Goal: Task Accomplishment & Management: Use online tool/utility

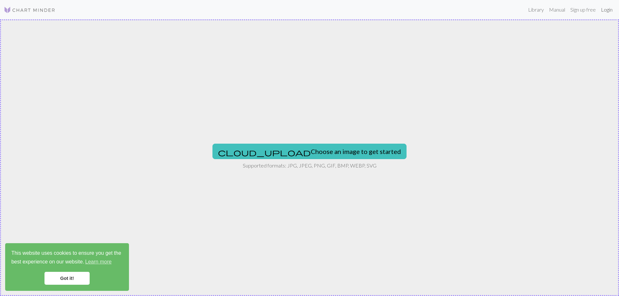
click at [607, 9] on link "Login" at bounding box center [606, 9] width 17 height 13
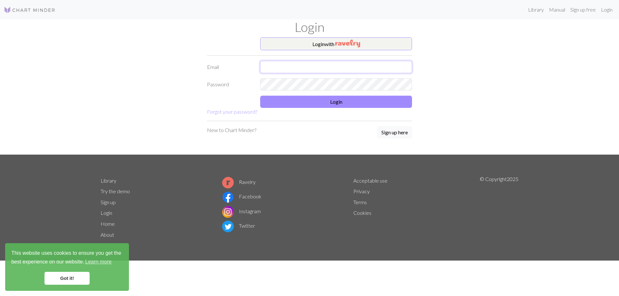
type input "[EMAIL_ADDRESS][DOMAIN_NAME]"
click at [346, 104] on button "Login" at bounding box center [336, 102] width 152 height 12
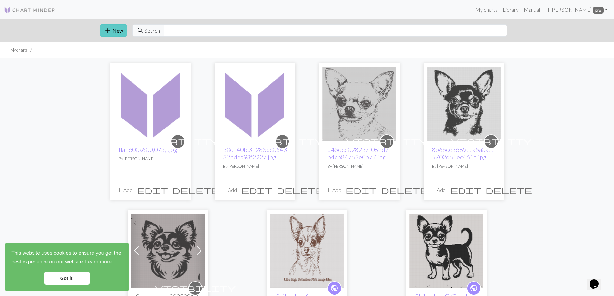
click at [110, 28] on span "add" at bounding box center [108, 30] width 8 height 9
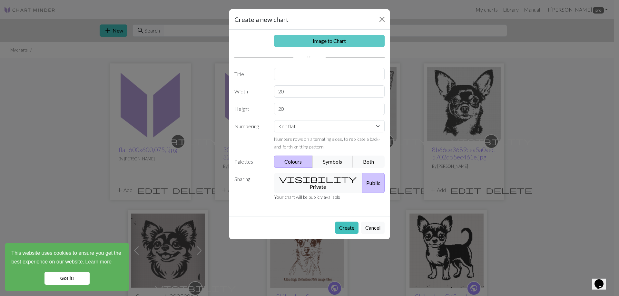
click at [319, 40] on link "Image to Chart" at bounding box center [329, 41] width 111 height 12
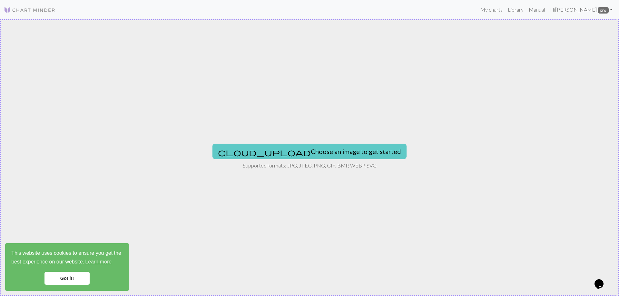
click at [341, 152] on button "cloud_upload Choose an image to get started" at bounding box center [309, 151] width 194 height 15
type input "C:\fakepath\farp,small,wall_texture,product,750x1000.u2.jpg"
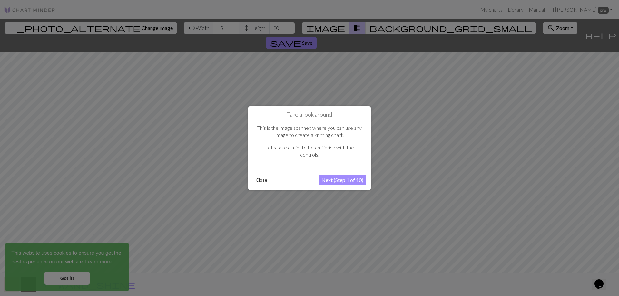
click at [263, 179] on button "Close" at bounding box center [261, 180] width 17 height 10
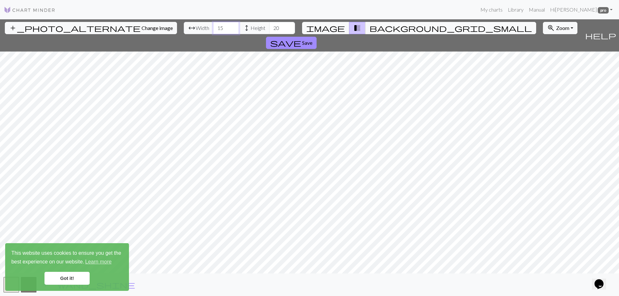
drag, startPoint x: 188, startPoint y: 29, endPoint x: 183, endPoint y: 30, distance: 5.6
click at [213, 30] on input "15" at bounding box center [226, 28] width 26 height 12
type input "180"
click at [269, 30] on input "20" at bounding box center [282, 28] width 26 height 12
type input "200"
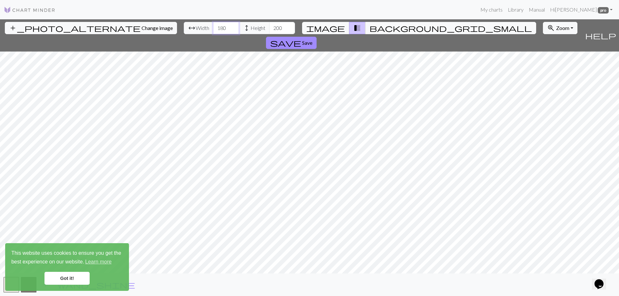
click at [213, 28] on input "180" at bounding box center [226, 28] width 26 height 12
type input "160"
drag, startPoint x: 245, startPoint y: 27, endPoint x: 241, endPoint y: 26, distance: 4.5
click at [269, 26] on input "200" at bounding box center [282, 28] width 26 height 12
click at [543, 27] on button "zoom_in Zoom Zoom" at bounding box center [560, 28] width 34 height 12
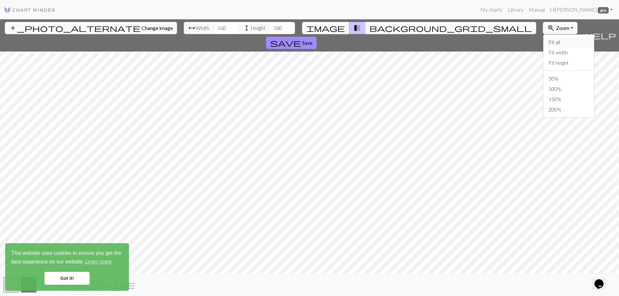
click at [543, 42] on button "Fit all" at bounding box center [568, 42] width 51 height 10
drag, startPoint x: 245, startPoint y: 28, endPoint x: 239, endPoint y: 30, distance: 5.7
click at [269, 30] on input "180" at bounding box center [282, 28] width 26 height 12
click at [269, 27] on input "2000" at bounding box center [282, 28] width 26 height 12
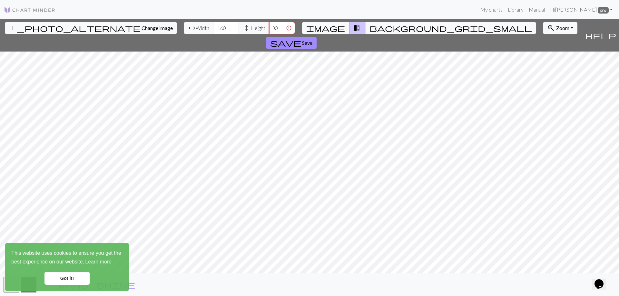
type input "2000"
click at [273, 27] on div "add_photo_alternate Change image arrow_range Width 160 height Height 2000 image…" at bounding box center [291, 35] width 582 height 32
click at [269, 28] on input "2000" at bounding box center [282, 28] width 26 height 12
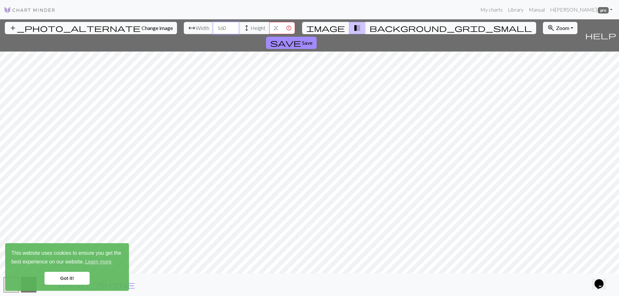
click at [213, 26] on input "160" at bounding box center [226, 28] width 26 height 12
type input "180"
click at [269, 28] on input "2000" at bounding box center [282, 28] width 26 height 12
click at [269, 27] on input "000" at bounding box center [282, 28] width 26 height 12
click at [269, 28] on input "000" at bounding box center [282, 28] width 26 height 12
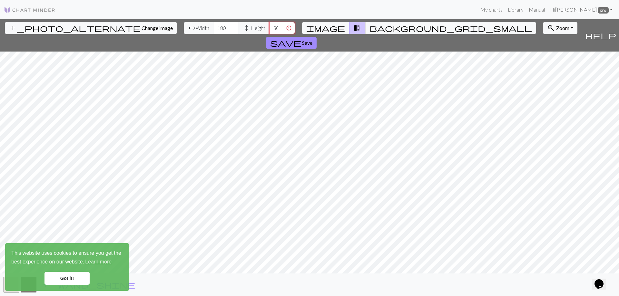
type input "3000"
click at [213, 28] on input "180" at bounding box center [226, 28] width 26 height 12
click at [213, 28] on input "280" at bounding box center [226, 28] width 26 height 12
type input "260"
click at [269, 28] on input "3000" at bounding box center [282, 28] width 26 height 12
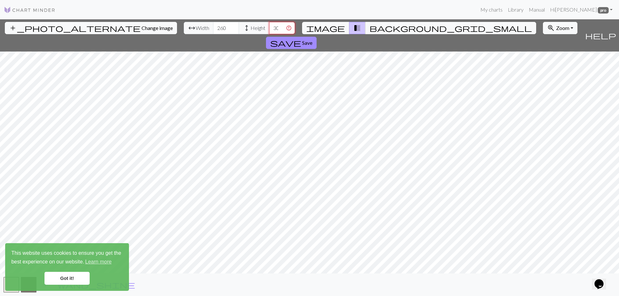
click at [269, 26] on input "3001" at bounding box center [282, 28] width 26 height 12
click at [269, 30] on input "3000" at bounding box center [282, 28] width 26 height 12
click at [269, 30] on input "2999" at bounding box center [282, 28] width 26 height 12
type input "3000"
click at [269, 25] on input "3000" at bounding box center [282, 28] width 26 height 12
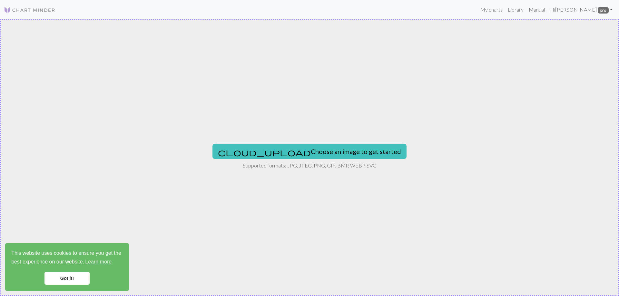
click at [68, 279] on link "Got it!" at bounding box center [66, 278] width 45 height 13
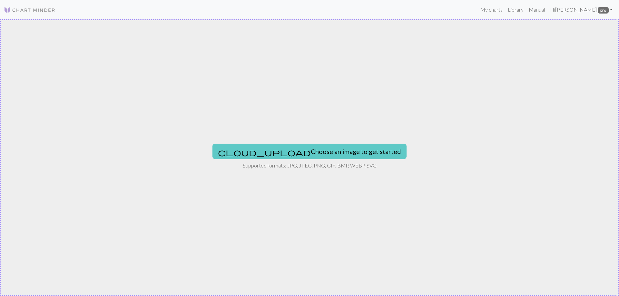
click at [326, 150] on button "cloud_upload Choose an image to get started" at bounding box center [309, 151] width 194 height 15
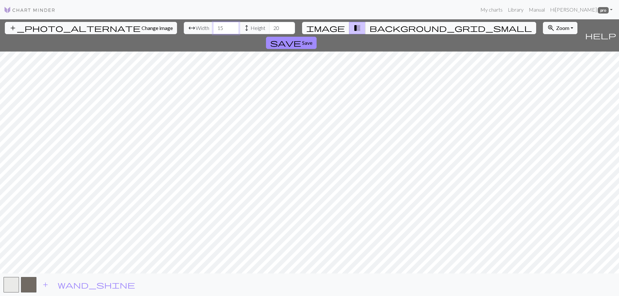
drag, startPoint x: 189, startPoint y: 29, endPoint x: 184, endPoint y: 30, distance: 5.2
click at [213, 30] on input "15" at bounding box center [226, 28] width 26 height 12
type input "260"
click at [269, 30] on input "20" at bounding box center [282, 28] width 26 height 12
type input "300"
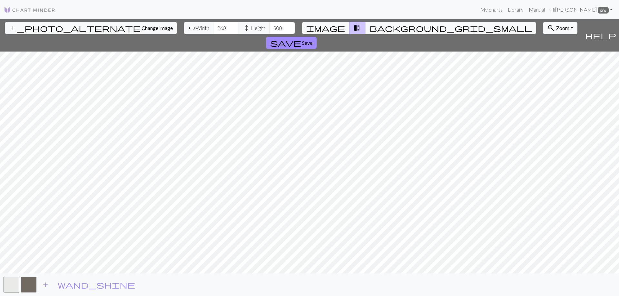
click at [543, 27] on button "zoom_in Zoom Zoom" at bounding box center [560, 28] width 34 height 12
click at [543, 80] on button "50%" at bounding box center [568, 78] width 51 height 10
click at [556, 28] on span "Zoom" at bounding box center [562, 28] width 13 height 6
click at [543, 89] on button "100%" at bounding box center [568, 89] width 51 height 10
click at [556, 28] on span "Zoom" at bounding box center [562, 28] width 13 height 6
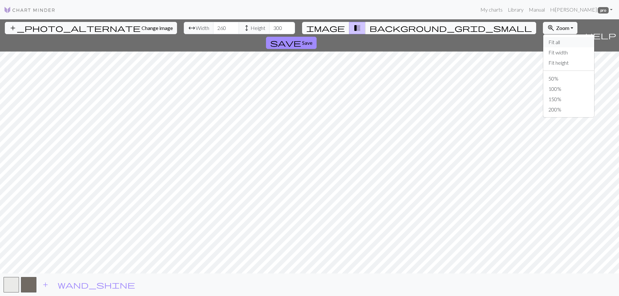
click at [543, 42] on button "Fit all" at bounding box center [568, 42] width 51 height 10
click at [213, 29] on input "260" at bounding box center [226, 28] width 26 height 12
click at [416, 20] on div "add_photo_alternate Change image arrow_range Width 280 height Height 300 image …" at bounding box center [309, 157] width 619 height 277
click at [206, 274] on div "add_photo_alternate Change image arrow_range Width 280 height Height 300 image …" at bounding box center [309, 157] width 619 height 277
drag, startPoint x: 189, startPoint y: 28, endPoint x: 185, endPoint y: 28, distance: 4.5
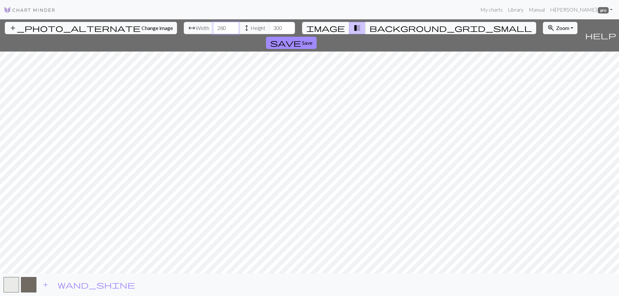
click at [213, 28] on input "280" at bounding box center [226, 28] width 26 height 12
type input "300"
click at [213, 28] on input "300" at bounding box center [226, 28] width 26 height 12
click at [302, 286] on div "add_photo_alternate Change image arrow_range Width 300 height Height 300 image …" at bounding box center [309, 157] width 619 height 277
click at [141, 27] on span "Change image" at bounding box center [156, 28] width 31 height 6
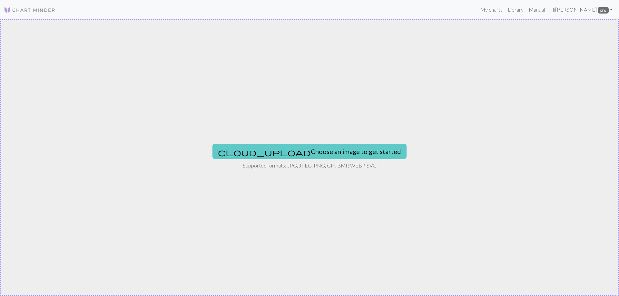
click at [276, 153] on button "cloud_upload Choose an image to get started" at bounding box center [309, 151] width 194 height 15
type input "C:\fakepath\fposter,small,wall_texture,square_product,600x600.jpg"
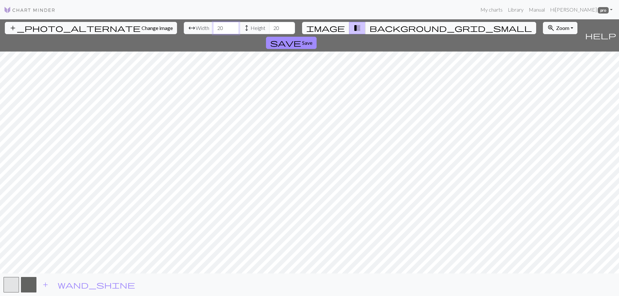
drag, startPoint x: 190, startPoint y: 28, endPoint x: 183, endPoint y: 27, distance: 6.5
click at [213, 27] on input "20" at bounding box center [226, 28] width 26 height 12
type input "300"
drag, startPoint x: 245, startPoint y: 27, endPoint x: 240, endPoint y: 25, distance: 4.8
click at [269, 25] on input "20" at bounding box center [282, 28] width 26 height 12
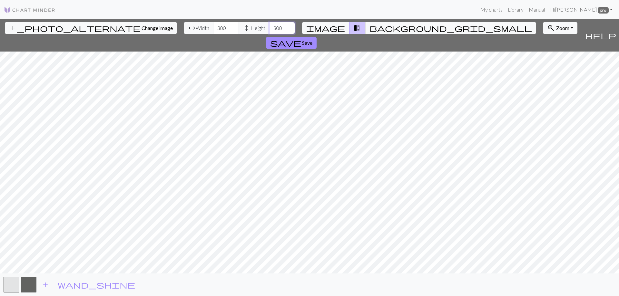
type input "300"
click at [556, 29] on span "Zoom" at bounding box center [562, 28] width 13 height 6
click at [543, 42] on button "Fit all" at bounding box center [568, 42] width 51 height 10
click at [556, 29] on span "Zoom" at bounding box center [562, 28] width 13 height 6
click at [543, 89] on button "100%" at bounding box center [568, 89] width 51 height 10
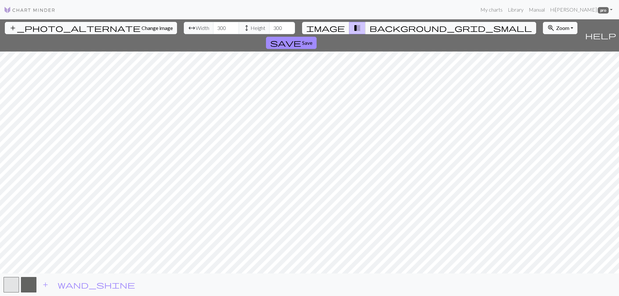
click at [556, 26] on span "Zoom" at bounding box center [562, 28] width 13 height 6
click at [543, 91] on button "100%" at bounding box center [568, 89] width 51 height 10
click at [556, 28] on span "Zoom" at bounding box center [562, 28] width 13 height 6
click at [543, 108] on button "200%" at bounding box center [568, 109] width 51 height 10
drag, startPoint x: 192, startPoint y: 28, endPoint x: 184, endPoint y: 28, distance: 8.7
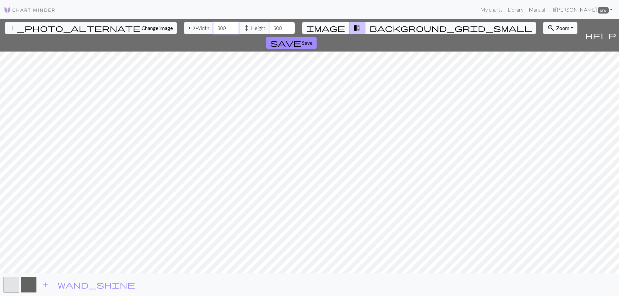
click at [213, 28] on input "300" at bounding box center [226, 28] width 26 height 12
type input "280"
drag, startPoint x: 248, startPoint y: 27, endPoint x: 240, endPoint y: 28, distance: 8.4
click at [269, 28] on input "300" at bounding box center [282, 28] width 26 height 12
type input "280"
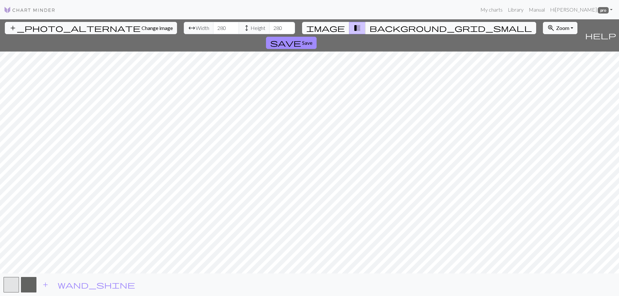
click at [294, 295] on div "add_photo_alternate Change image arrow_range Width 280 height Height 280 image …" at bounding box center [309, 157] width 619 height 277
click at [304, 275] on div "add_photo_alternate Change image arrow_range Width 280 height Height 280 image …" at bounding box center [309, 157] width 619 height 277
click at [301, 38] on span "save" at bounding box center [285, 42] width 31 height 9
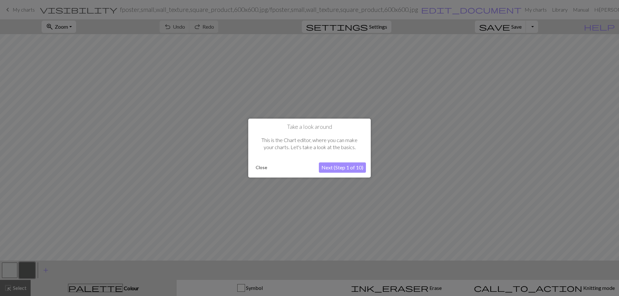
click at [261, 168] on button "Close" at bounding box center [261, 168] width 17 height 10
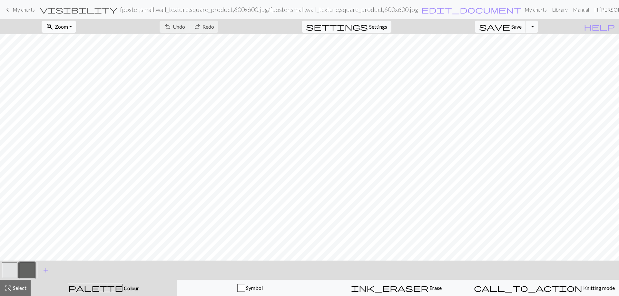
click at [68, 27] on span "Zoom" at bounding box center [61, 27] width 13 height 6
click at [67, 78] on button "50%" at bounding box center [67, 77] width 51 height 10
click at [19, 289] on span "Select" at bounding box center [19, 288] width 14 height 6
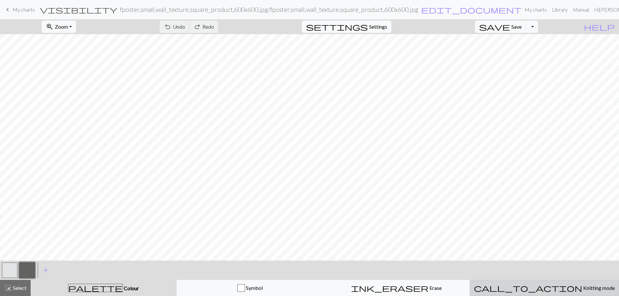
click at [514, 288] on div "call_to_action Knitting mode Knitting mode" at bounding box center [544, 288] width 141 height 8
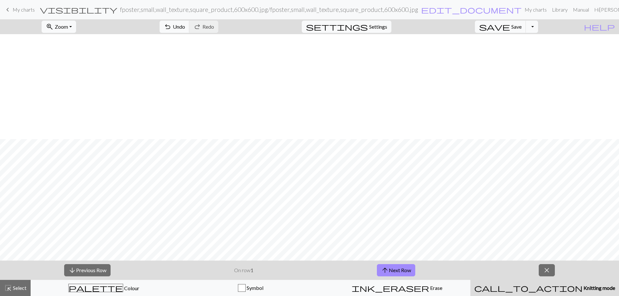
scroll to position [703, 174]
click at [401, 271] on button "arrow_upward Next Row" at bounding box center [396, 270] width 38 height 12
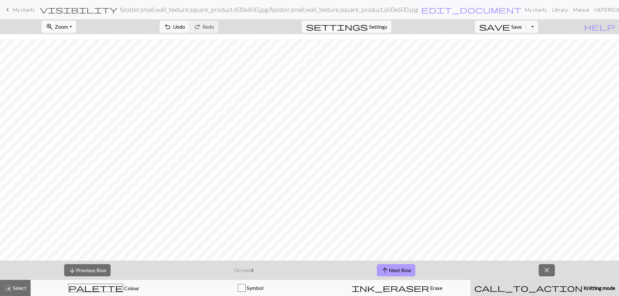
click at [401, 271] on button "arrow_upward Next Row" at bounding box center [396, 270] width 38 height 12
click at [401, 270] on button "arrow_upward Next Row" at bounding box center [396, 270] width 38 height 12
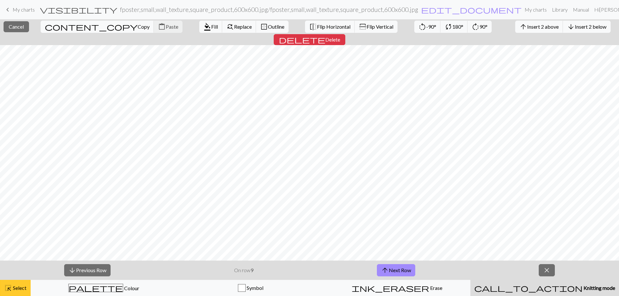
click at [22, 289] on span "Select" at bounding box center [19, 288] width 14 height 6
click at [9, 27] on button "close Cancel" at bounding box center [16, 26] width 25 height 11
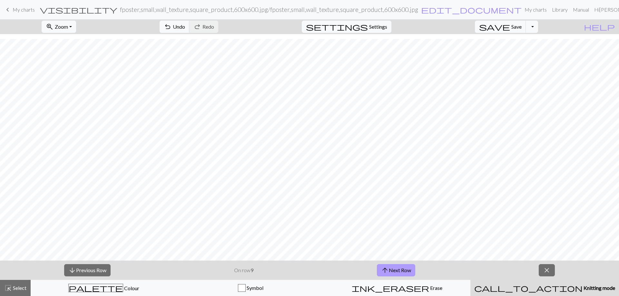
click at [389, 269] on button "arrow_upward Next Row" at bounding box center [396, 270] width 38 height 12
click at [389, 269] on span "arrow_upward" at bounding box center [386, 270] width 8 height 9
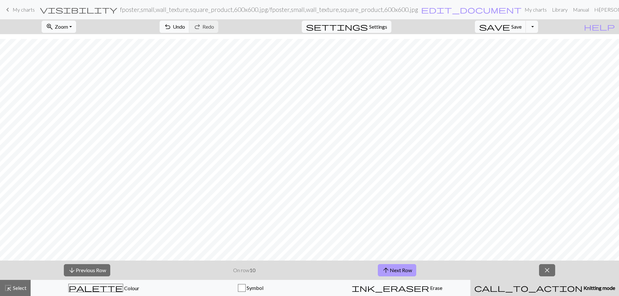
click at [389, 269] on span "arrow_upward" at bounding box center [386, 270] width 8 height 9
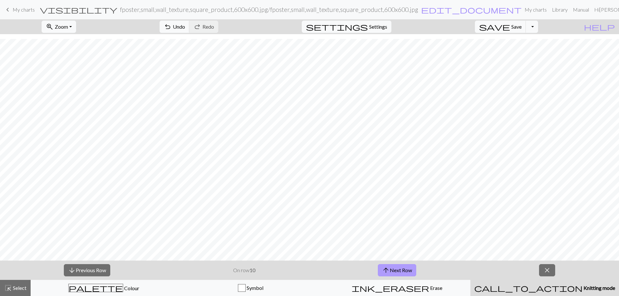
click at [389, 269] on span "arrow_upward" at bounding box center [386, 270] width 8 height 9
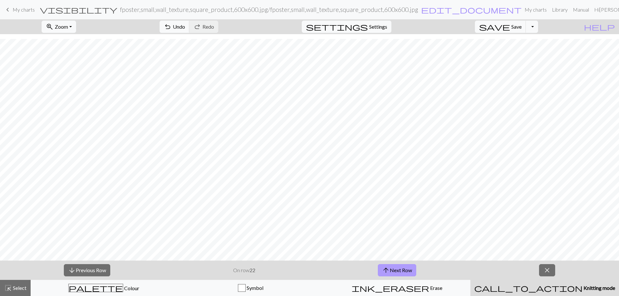
click at [389, 269] on span "arrow_upward" at bounding box center [386, 270] width 8 height 9
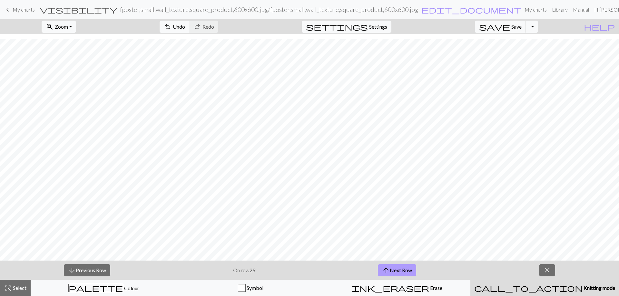
click at [389, 268] on span "arrow_upward" at bounding box center [386, 270] width 8 height 9
click at [255, 269] on strong "30" at bounding box center [252, 270] width 6 height 6
click at [252, 272] on strong "30" at bounding box center [252, 270] width 6 height 6
drag, startPoint x: 274, startPoint y: 271, endPoint x: 238, endPoint y: 273, distance: 35.5
click at [238, 273] on div "arrow_downward Previous Row On row 30 arrow_upward Next Row close" at bounding box center [309, 270] width 619 height 19
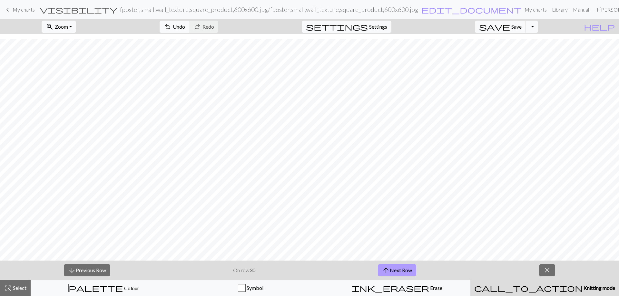
click at [403, 273] on button "arrow_upward Next Row" at bounding box center [397, 270] width 38 height 12
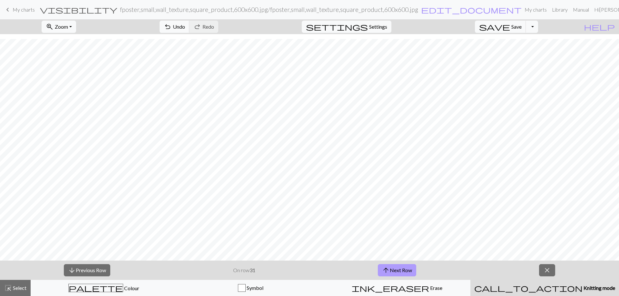
click at [403, 273] on button "arrow_upward Next Row" at bounding box center [397, 270] width 38 height 12
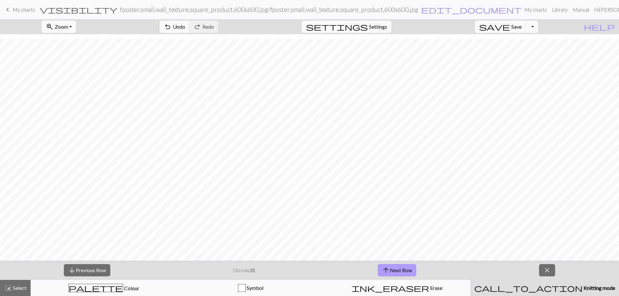
click at [403, 273] on button "arrow_upward Next Row" at bounding box center [397, 270] width 38 height 12
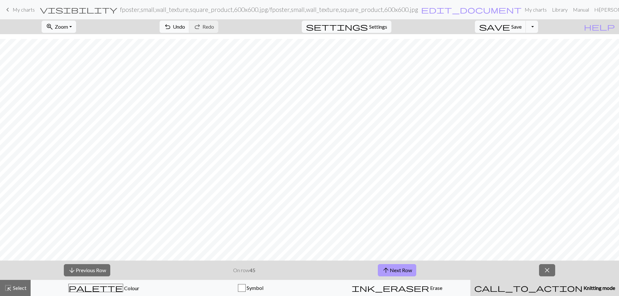
click at [403, 273] on button "arrow_upward Next Row" at bounding box center [397, 270] width 38 height 12
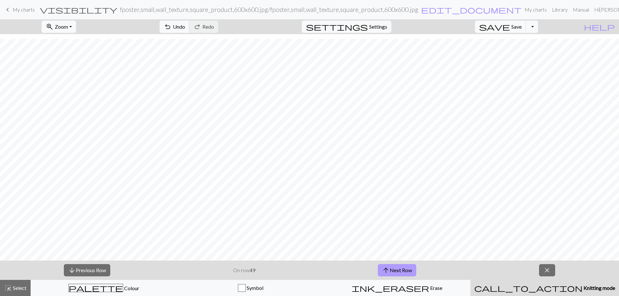
click at [403, 273] on button "arrow_upward Next Row" at bounding box center [397, 270] width 38 height 12
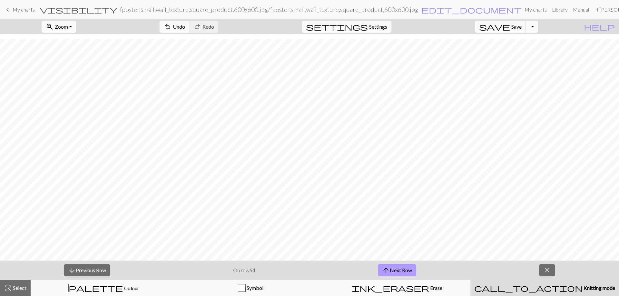
click at [403, 273] on button "arrow_upward Next Row" at bounding box center [397, 270] width 38 height 12
click at [582, 289] on span "Knitting mode" at bounding box center [598, 288] width 33 height 6
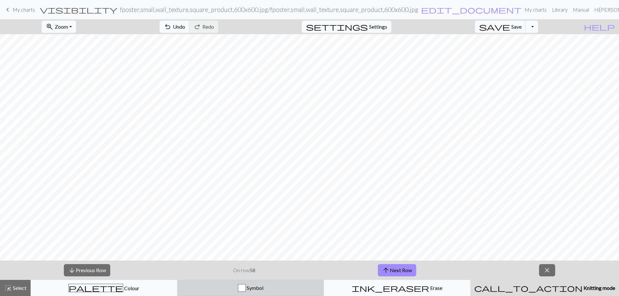
click at [288, 290] on div "Symbol" at bounding box center [250, 288] width 138 height 8
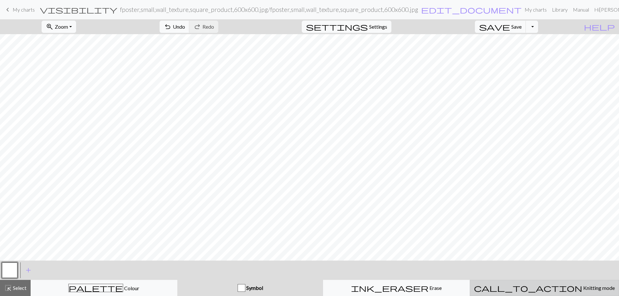
click at [582, 287] on span "Knitting mode" at bounding box center [598, 288] width 33 height 6
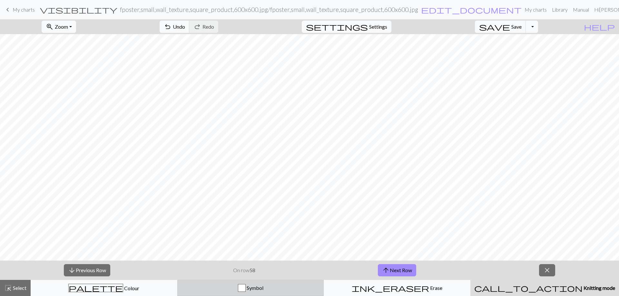
click at [276, 285] on div "Symbol" at bounding box center [250, 288] width 138 height 8
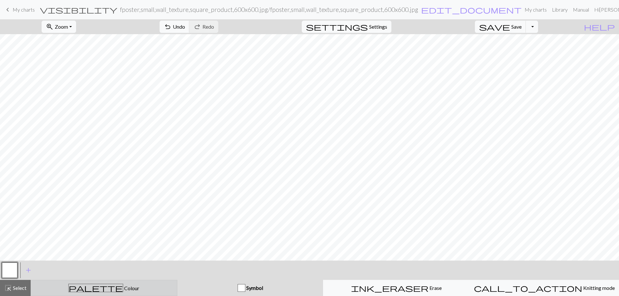
click at [63, 291] on div "palette Colour Colour" at bounding box center [104, 288] width 138 height 8
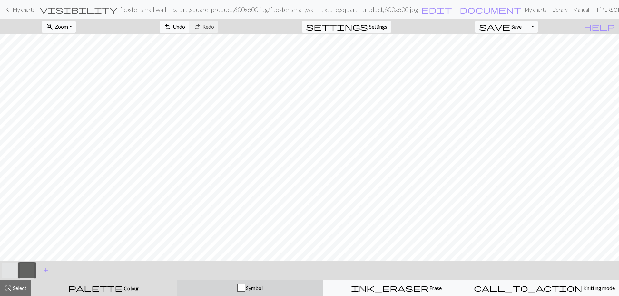
click at [210, 290] on div "Symbol" at bounding box center [250, 288] width 138 height 8
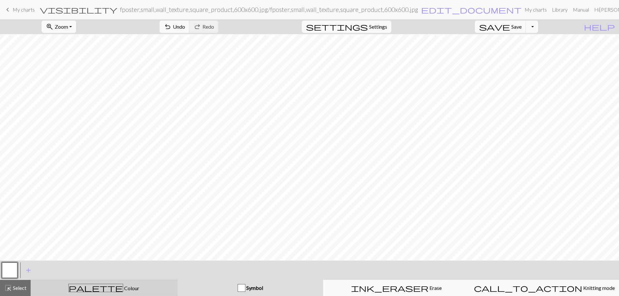
click at [153, 290] on div "palette Colour Colour" at bounding box center [104, 288] width 138 height 8
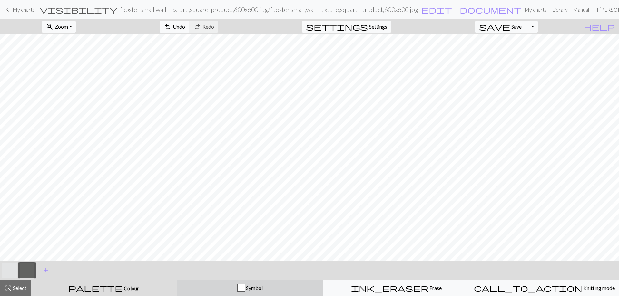
click at [210, 290] on div "Symbol" at bounding box center [250, 288] width 138 height 8
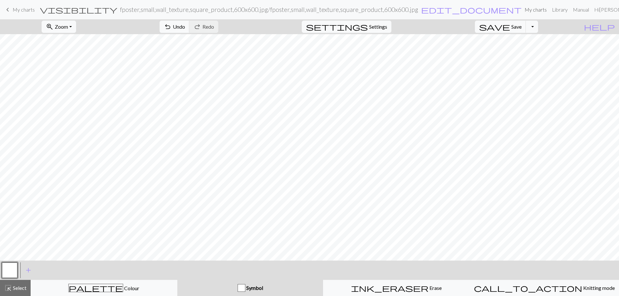
click at [522, 11] on link "My charts" at bounding box center [535, 9] width 27 height 13
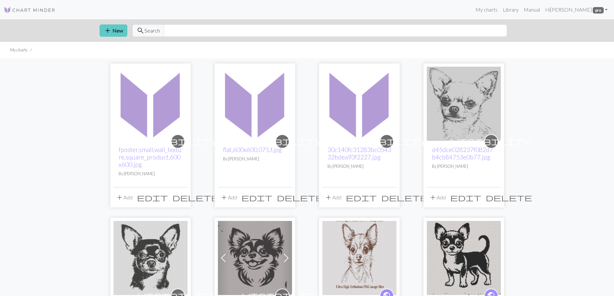
click at [110, 30] on span "add" at bounding box center [108, 30] width 8 height 9
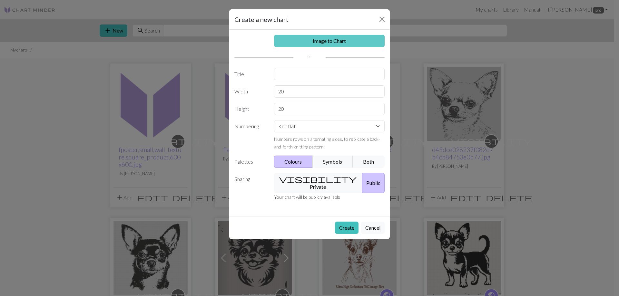
click at [314, 45] on link "Image to Chart" at bounding box center [329, 41] width 111 height 12
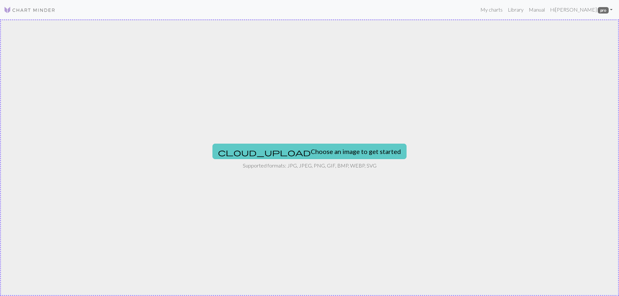
click at [297, 154] on button "cloud_upload Choose an image to get started" at bounding box center [309, 151] width 194 height 15
click at [322, 152] on button "cloud_upload Choose an image to get started" at bounding box center [309, 151] width 194 height 15
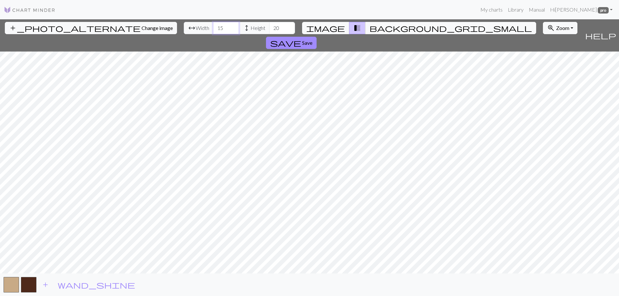
drag, startPoint x: 189, startPoint y: 28, endPoint x: 184, endPoint y: 28, distance: 4.8
click at [213, 28] on input "15" at bounding box center [226, 28] width 26 height 12
type input "300"
drag, startPoint x: 246, startPoint y: 29, endPoint x: 241, endPoint y: 29, distance: 4.9
click at [269, 29] on input "20" at bounding box center [282, 28] width 26 height 12
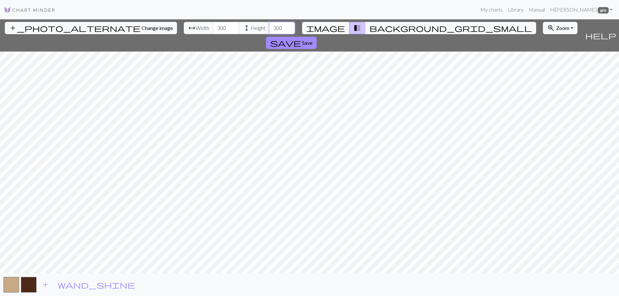
type input "300"
click at [543, 27] on button "zoom_in Zoom Zoom" at bounding box center [560, 28] width 34 height 12
click at [543, 28] on button "zoom_in Zoom Zoom" at bounding box center [560, 28] width 34 height 12
click at [556, 31] on span "Zoom" at bounding box center [562, 28] width 13 height 6
click at [543, 42] on button "Fit all" at bounding box center [568, 42] width 51 height 10
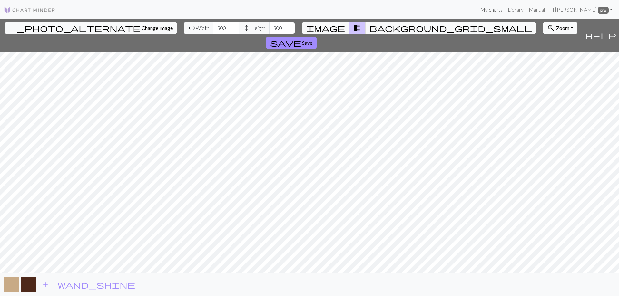
click at [497, 9] on link "My charts" at bounding box center [491, 9] width 27 height 13
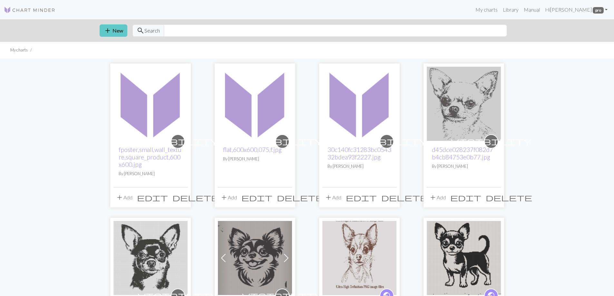
click at [119, 32] on button "add New" at bounding box center [114, 30] width 28 height 12
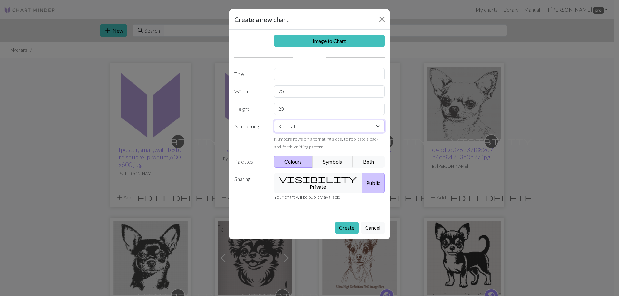
click at [378, 125] on select "Knit flat Knit in the round Lace knitting Cross stitch" at bounding box center [329, 126] width 111 height 12
click at [274, 120] on select "Knit flat Knit in the round Lace knitting Cross stitch" at bounding box center [329, 126] width 111 height 12
click at [378, 126] on select "Knit flat Knit in the round Lace knitting Cross stitch" at bounding box center [329, 126] width 111 height 12
select select "flat"
click at [274, 120] on select "Knit flat Knit in the round Lace knitting Cross stitch" at bounding box center [329, 126] width 111 height 12
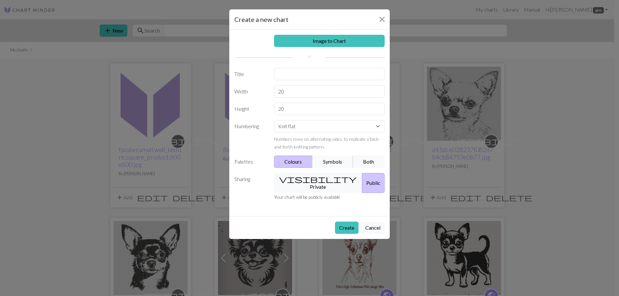
click at [320, 161] on button "Symbols" at bounding box center [332, 162] width 41 height 12
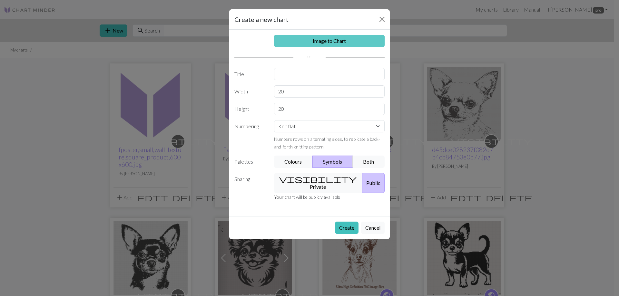
click at [327, 42] on link "Image to Chart" at bounding box center [329, 41] width 111 height 12
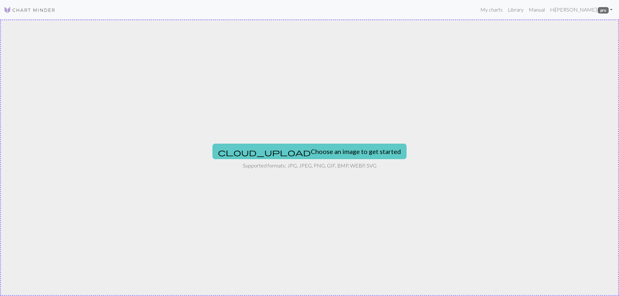
click at [315, 150] on button "cloud_upload Choose an image to get started" at bounding box center [309, 151] width 194 height 15
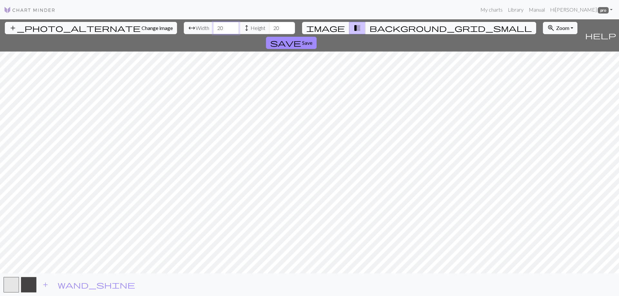
drag, startPoint x: 189, startPoint y: 28, endPoint x: 184, endPoint y: 28, distance: 5.8
click at [213, 28] on input "20" at bounding box center [226, 28] width 26 height 12
type input "180"
click at [269, 27] on input "20" at bounding box center [282, 28] width 26 height 12
type input "200"
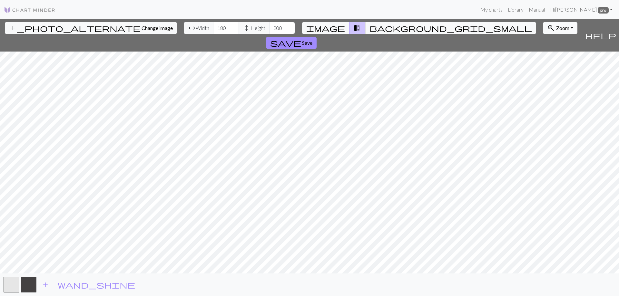
click at [556, 28] on span "Zoom" at bounding box center [562, 28] width 13 height 6
click at [543, 42] on button "Fit all" at bounding box center [568, 42] width 51 height 10
click at [556, 30] on span "Zoom" at bounding box center [562, 28] width 13 height 6
click at [543, 55] on button "Fit width" at bounding box center [568, 52] width 51 height 10
click at [543, 31] on button "zoom_in Zoom Zoom" at bounding box center [560, 28] width 34 height 12
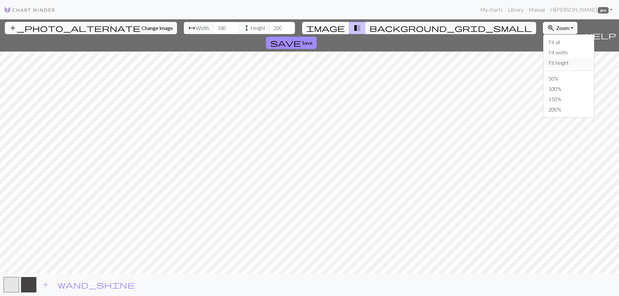
click at [543, 64] on button "Fit height" at bounding box center [568, 63] width 51 height 10
click at [312, 40] on span "Save" at bounding box center [307, 43] width 10 height 6
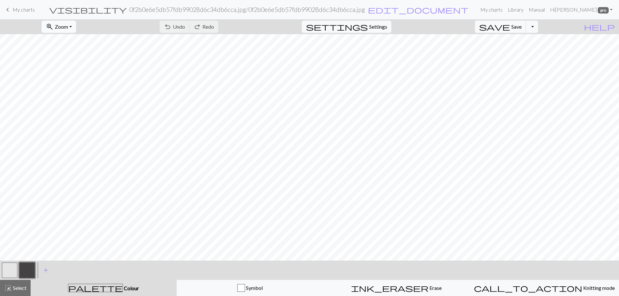
click at [76, 27] on button "zoom_in Zoom Zoom" at bounding box center [59, 27] width 34 height 12
click at [74, 78] on button "50%" at bounding box center [67, 77] width 51 height 10
click at [76, 26] on button "zoom_in Zoom Zoom" at bounding box center [59, 27] width 34 height 12
click at [82, 62] on button "Fit height" at bounding box center [67, 61] width 51 height 10
click at [76, 27] on button "zoom_in Zoom Zoom" at bounding box center [59, 27] width 34 height 12
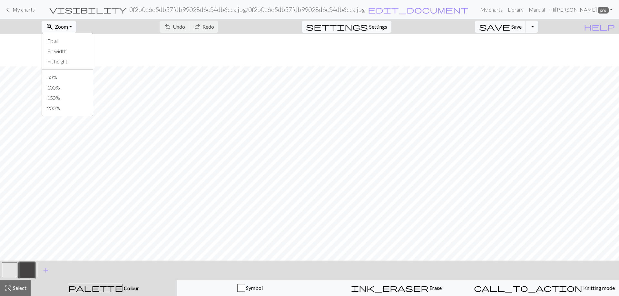
scroll to position [32, 0]
click at [81, 52] on button "Fit width" at bounding box center [67, 51] width 51 height 10
click at [76, 26] on button "zoom_in Zoom Zoom" at bounding box center [59, 27] width 34 height 12
click at [73, 42] on button "Fit all" at bounding box center [67, 41] width 51 height 10
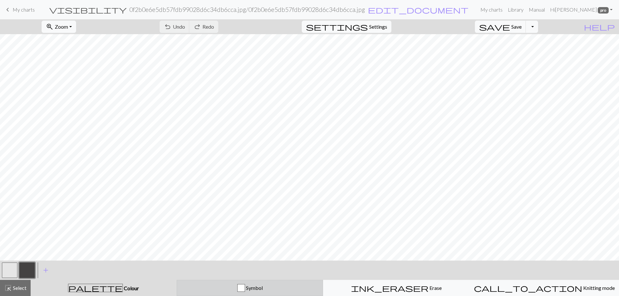
click at [267, 287] on div "Symbol" at bounding box center [250, 288] width 138 height 8
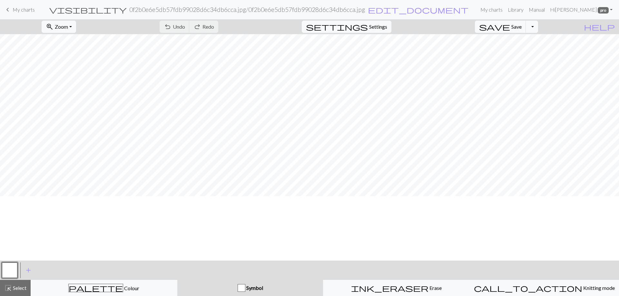
scroll to position [135, 0]
click at [495, 10] on link "My charts" at bounding box center [491, 9] width 27 height 13
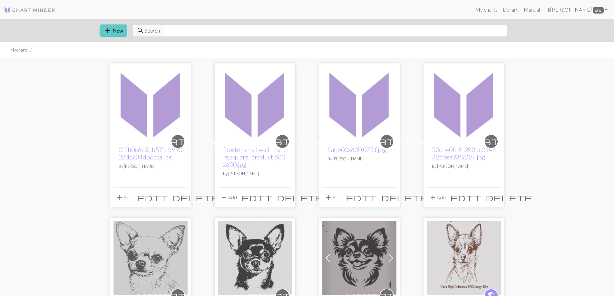
click at [110, 31] on span "add" at bounding box center [108, 30] width 8 height 9
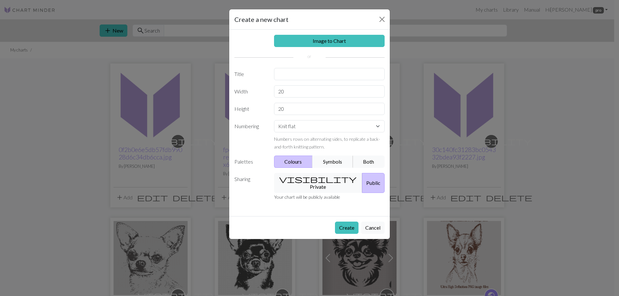
click at [329, 161] on button "Symbols" at bounding box center [332, 162] width 41 height 12
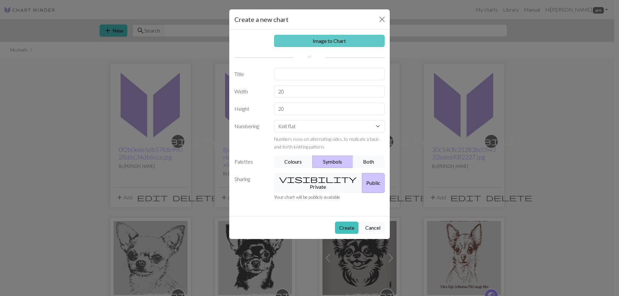
click at [324, 40] on link "Image to Chart" at bounding box center [329, 41] width 111 height 12
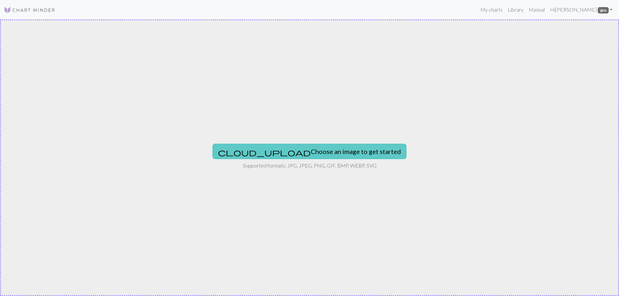
click at [305, 147] on button "cloud_upload Choose an image to get started" at bounding box center [309, 151] width 194 height 15
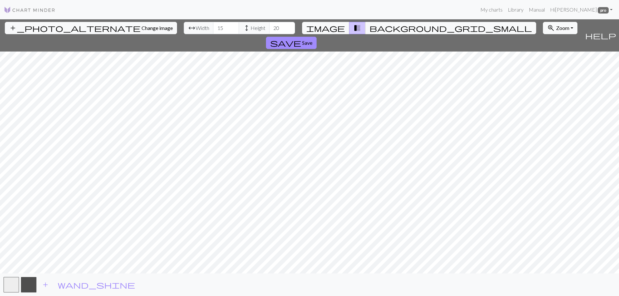
click at [210, 27] on div "add_photo_alternate Change image arrow_range Width 15 height Height 20 image tr…" at bounding box center [309, 157] width 619 height 277
click at [403, 284] on div "add_photo_alternate Change image arrow_range Width 15 height Height 20 image tr…" at bounding box center [309, 157] width 619 height 277
click at [213, 29] on input "15" at bounding box center [226, 28] width 26 height 12
type input "150"
click at [269, 29] on input "20" at bounding box center [282, 28] width 26 height 12
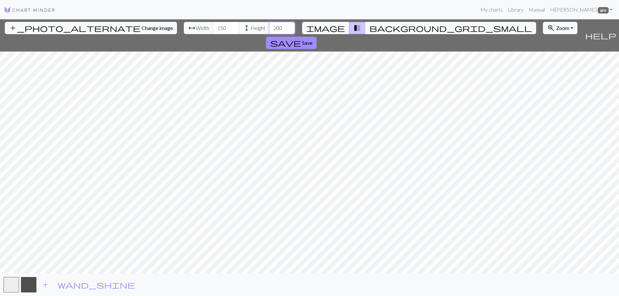
type input "200"
click at [213, 28] on input "150" at bounding box center [226, 28] width 26 height 12
type input "100"
drag, startPoint x: 245, startPoint y: 28, endPoint x: 240, endPoint y: 27, distance: 4.5
click at [269, 27] on input "200" at bounding box center [282, 28] width 26 height 12
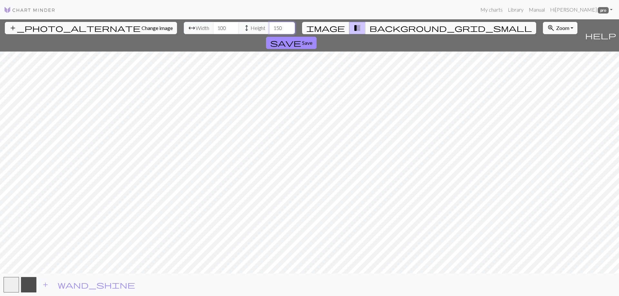
type input "150"
click at [213, 27] on input "100" at bounding box center [226, 28] width 26 height 12
type input "180"
click at [269, 27] on input "150" at bounding box center [282, 28] width 26 height 12
drag, startPoint x: 245, startPoint y: 29, endPoint x: 241, endPoint y: 29, distance: 4.2
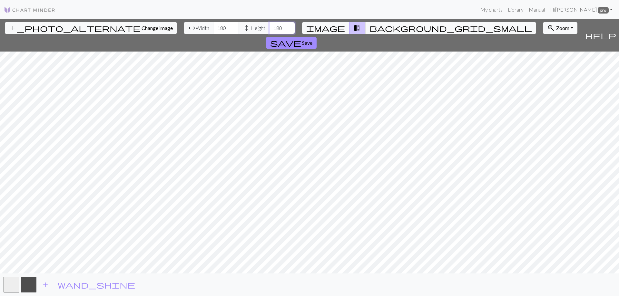
click at [269, 29] on input "180" at bounding box center [282, 28] width 26 height 12
type input "200"
click at [301, 284] on div "add_photo_alternate Change image arrow_range Width 180 height Height 200 image …" at bounding box center [309, 157] width 619 height 277
click at [556, 26] on span "Zoom" at bounding box center [562, 28] width 13 height 6
click at [543, 42] on button "Fit all" at bounding box center [568, 42] width 51 height 10
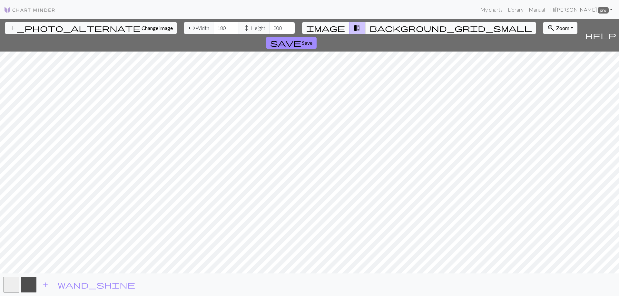
click at [543, 31] on button "zoom_in Zoom Zoom" at bounding box center [560, 28] width 34 height 12
click at [543, 64] on button "Fit height" at bounding box center [568, 63] width 51 height 10
click at [556, 29] on span "Zoom" at bounding box center [562, 28] width 13 height 6
click at [543, 55] on button "Fit width" at bounding box center [568, 52] width 51 height 10
drag, startPoint x: 189, startPoint y: 28, endPoint x: 184, endPoint y: 29, distance: 5.5
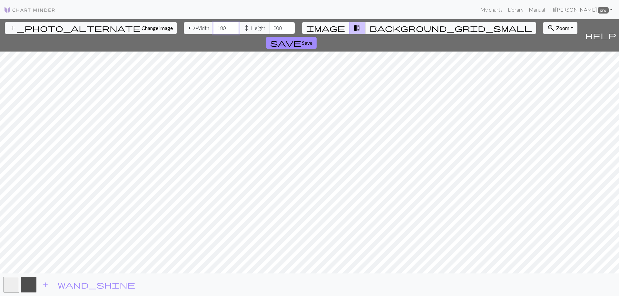
click at [213, 29] on input "180" at bounding box center [226, 28] width 26 height 12
click at [213, 28] on input "200" at bounding box center [226, 28] width 26 height 12
type input "300"
click at [269, 27] on input "200" at bounding box center [282, 28] width 26 height 12
type input "300"
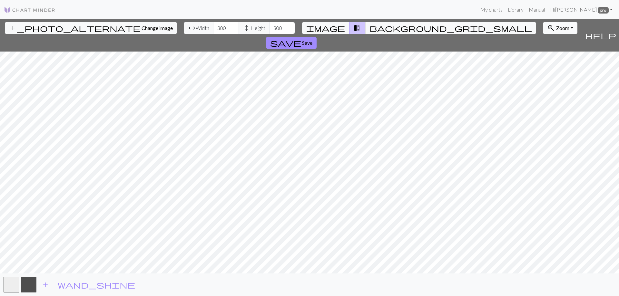
click at [543, 28] on button "zoom_in Zoom Zoom" at bounding box center [560, 28] width 34 height 12
click at [543, 42] on button "Fit all" at bounding box center [568, 42] width 51 height 10
click at [556, 30] on span "Zoom" at bounding box center [562, 28] width 13 height 6
click at [543, 54] on button "Fit width" at bounding box center [568, 52] width 51 height 10
click at [556, 28] on span "Zoom" at bounding box center [562, 28] width 13 height 6
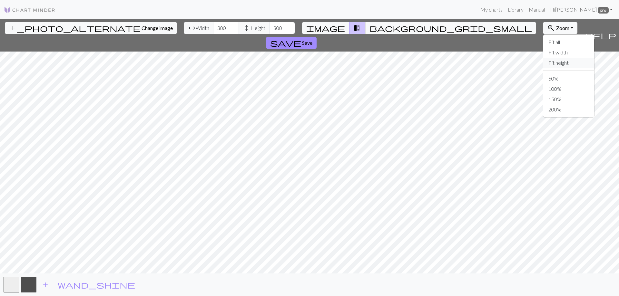
click at [543, 62] on button "Fit height" at bounding box center [568, 63] width 51 height 10
click at [556, 29] on span "Zoom" at bounding box center [562, 28] width 13 height 6
click at [543, 51] on button "Fit width" at bounding box center [568, 52] width 51 height 10
click at [556, 26] on span "Zoom" at bounding box center [562, 28] width 13 height 6
click at [543, 45] on button "Fit all" at bounding box center [568, 42] width 51 height 10
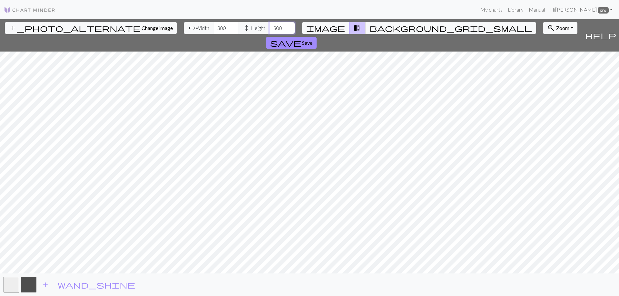
click at [269, 27] on input "300" at bounding box center [282, 28] width 26 height 12
click at [556, 29] on span "Zoom" at bounding box center [562, 28] width 13 height 6
click at [543, 43] on button "Fit all" at bounding box center [568, 42] width 51 height 10
click at [556, 27] on span "Zoom" at bounding box center [562, 28] width 13 height 6
click at [543, 54] on button "Fit width" at bounding box center [568, 52] width 51 height 10
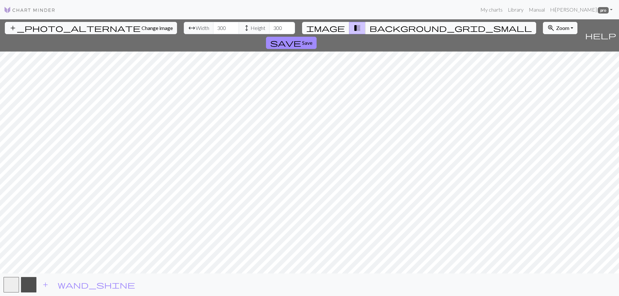
click at [543, 29] on button "zoom_in Zoom Zoom" at bounding box center [560, 28] width 34 height 12
click at [543, 39] on button "Fit all" at bounding box center [568, 42] width 51 height 10
click at [556, 29] on span "Zoom" at bounding box center [562, 28] width 13 height 6
click at [543, 109] on button "200%" at bounding box center [568, 109] width 51 height 10
